Goal: Task Accomplishment & Management: Use online tool/utility

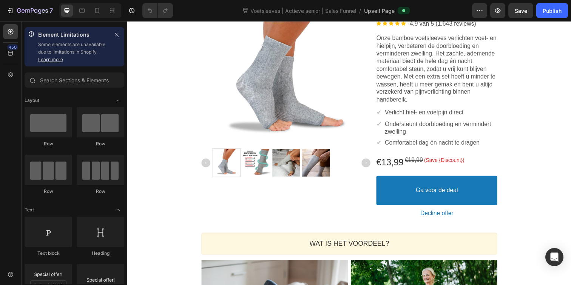
scroll to position [156, 0]
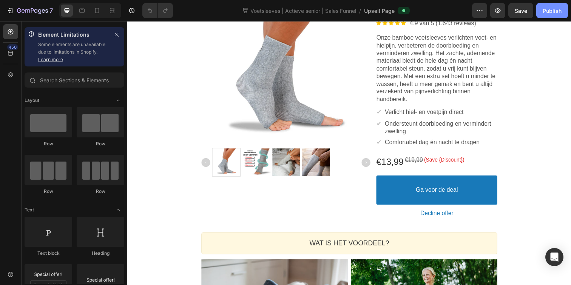
click at [548, 11] on div "Publish" at bounding box center [552, 11] width 19 height 8
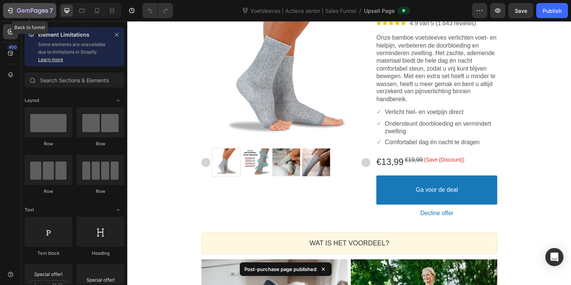
click at [28, 11] on icon "button" at bounding box center [32, 11] width 31 height 6
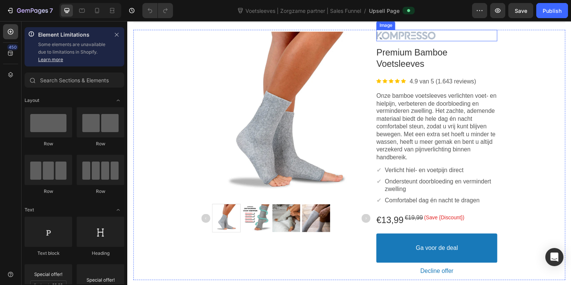
scroll to position [99, 0]
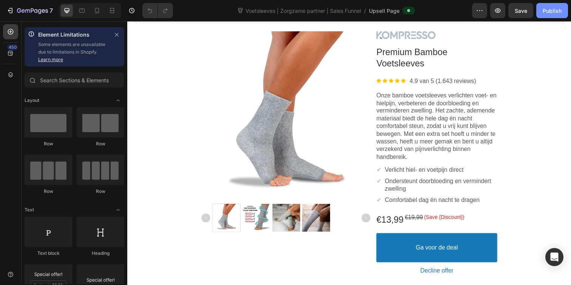
click at [546, 11] on div "Publish" at bounding box center [552, 11] width 19 height 8
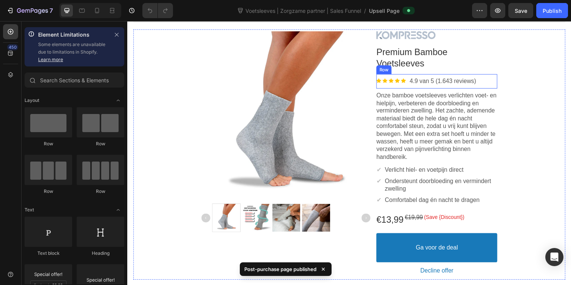
scroll to position [0, 0]
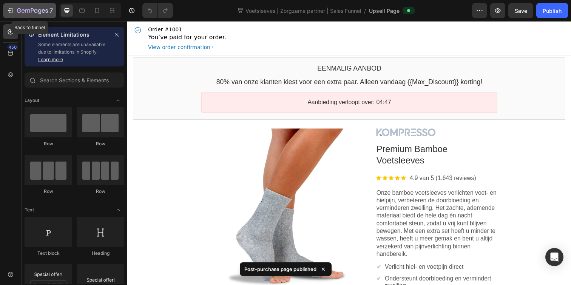
click at [13, 11] on icon "button" at bounding box center [10, 11] width 8 height 8
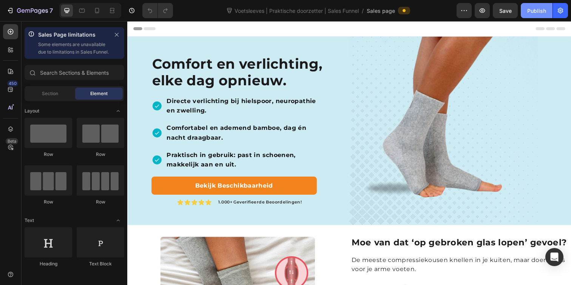
click at [539, 8] on div "Publish" at bounding box center [536, 11] width 19 height 8
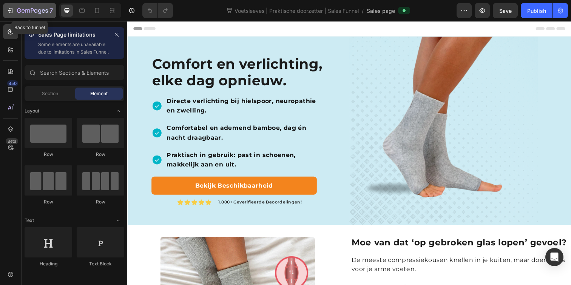
click at [18, 15] on div "7" at bounding box center [35, 10] width 36 height 9
